Goal: Transaction & Acquisition: Purchase product/service

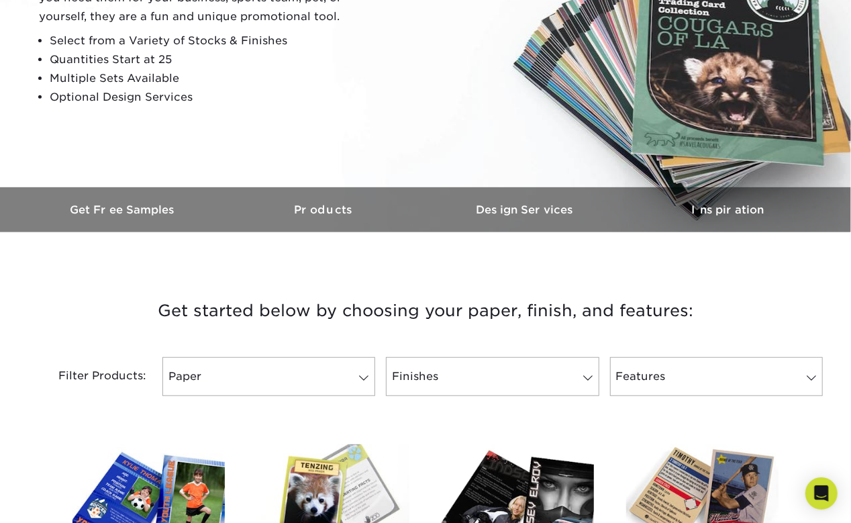
scroll to position [268, 0]
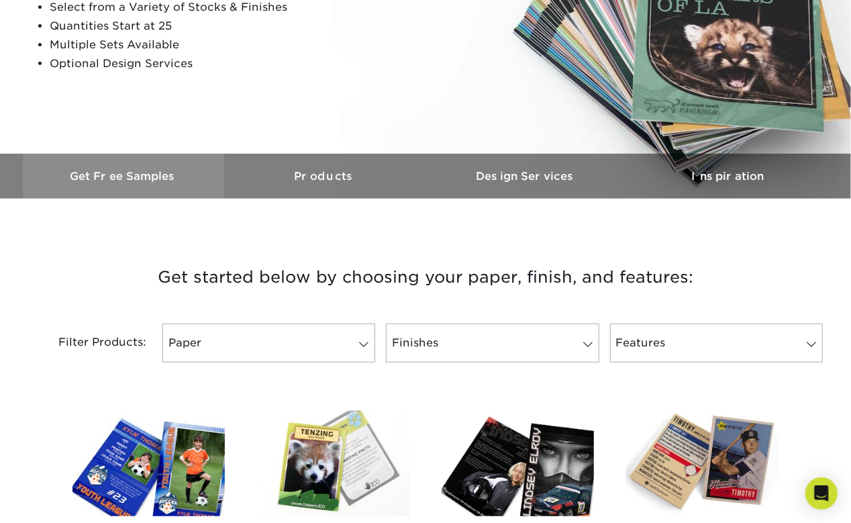
click at [121, 185] on link "Get Free Samples" at bounding box center [123, 176] width 201 height 45
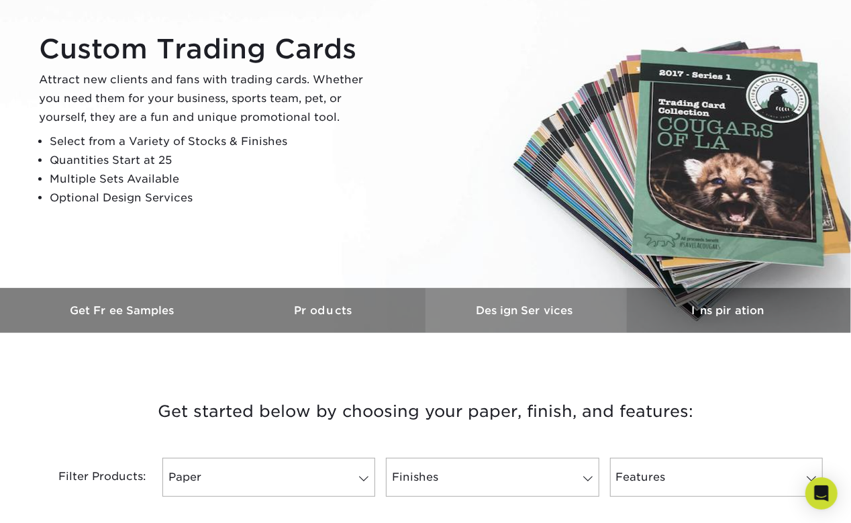
click at [500, 325] on link "Design Services" at bounding box center [526, 310] width 201 height 45
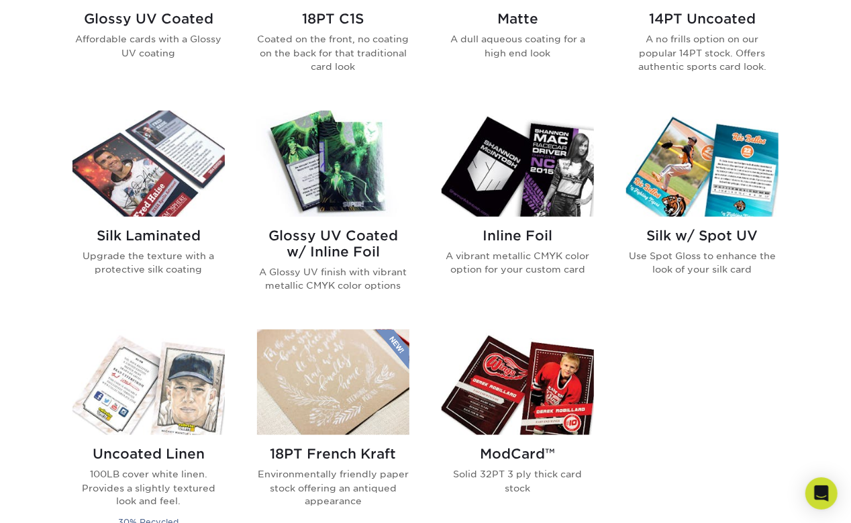
scroll to position [686, 0]
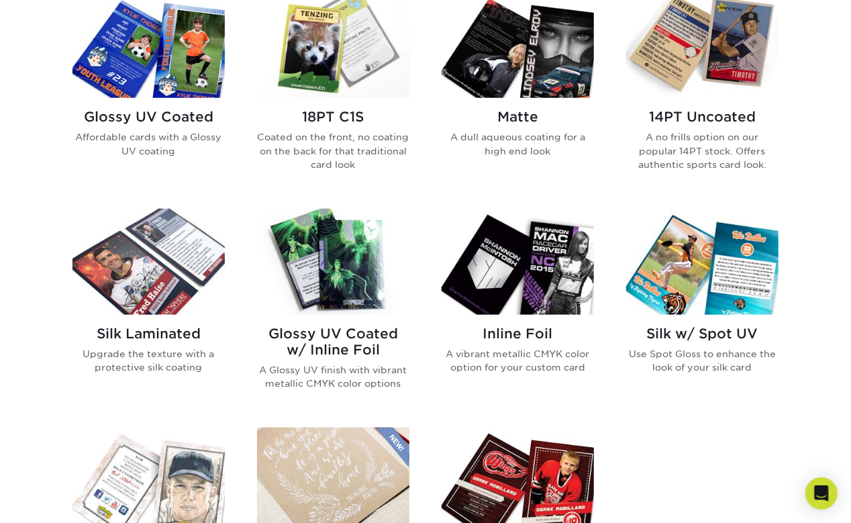
click at [318, 336] on h2 "Glossy UV Coated w/ Inline Foil" at bounding box center [333, 342] width 152 height 32
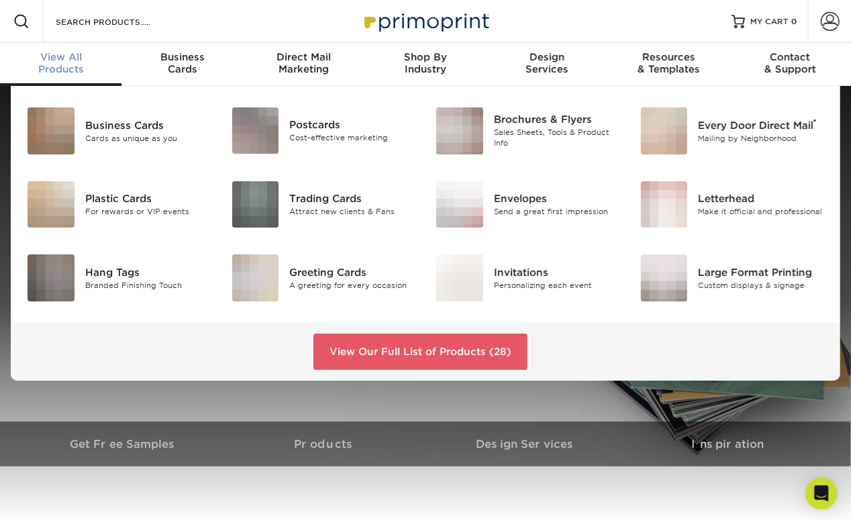
click at [74, 76] on link "View All Products" at bounding box center [61, 64] width 122 height 43
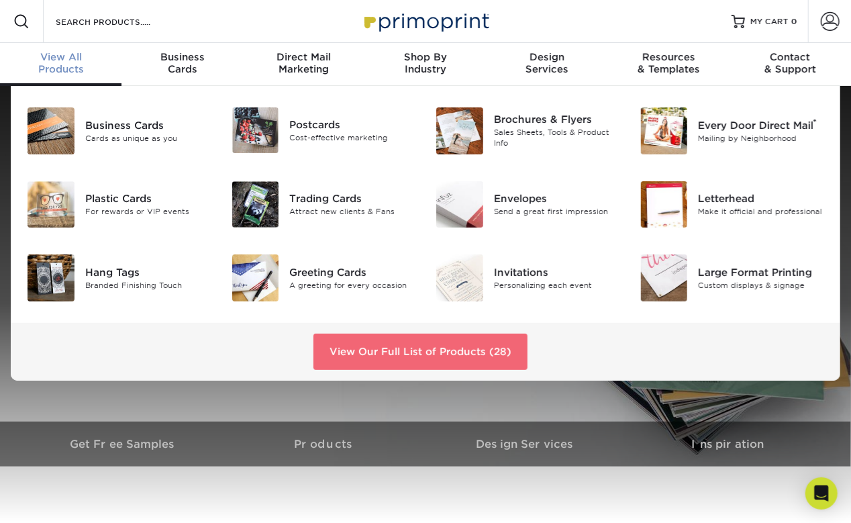
click at [430, 354] on link "View Our Full List of Products (28)" at bounding box center [421, 352] width 214 height 36
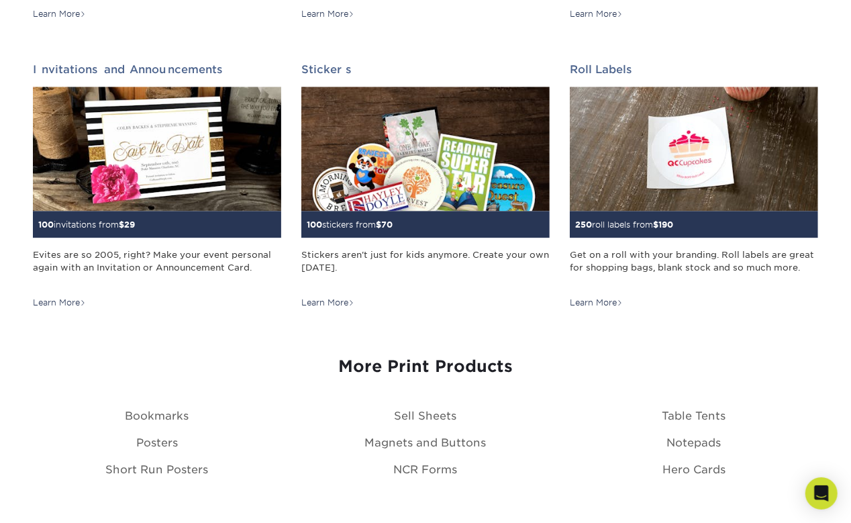
scroll to position [1342, 0]
